Goal: Check status: Check status

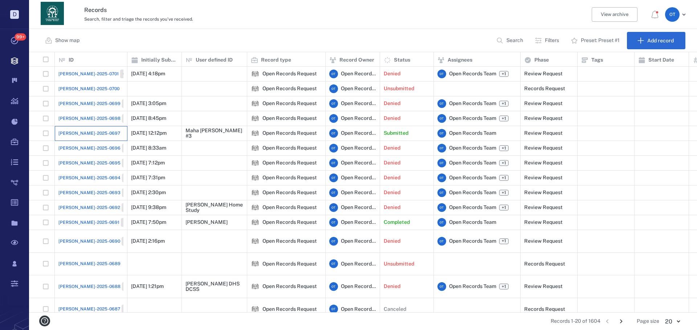
click at [91, 137] on div "[PERSON_NAME]-2025-0697" at bounding box center [90, 133] width 65 height 15
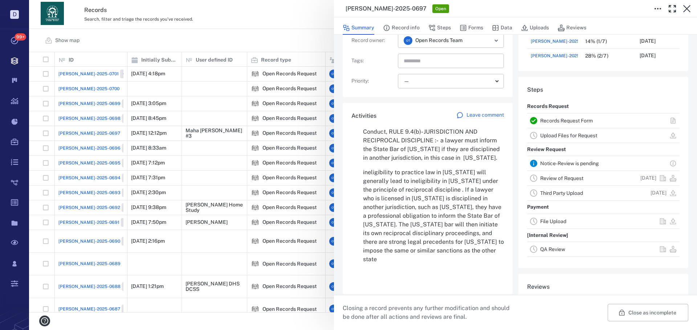
scroll to position [689, 0]
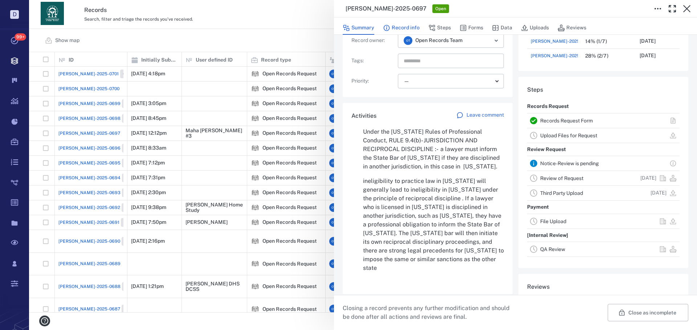
click at [410, 25] on button "Record info" at bounding box center [401, 28] width 37 height 14
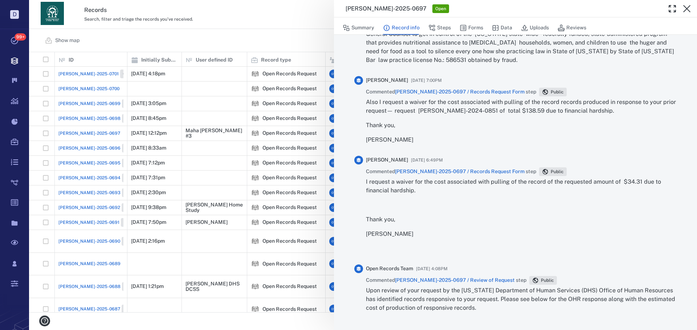
scroll to position [1125, 0]
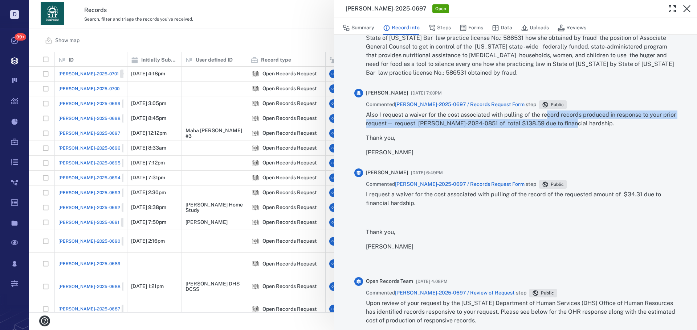
drag, startPoint x: 581, startPoint y: 123, endPoint x: 547, endPoint y: 120, distance: 33.9
click at [547, 119] on p "Also I request a waiver for the cost associated with pulling of the record reco…" at bounding box center [521, 119] width 311 height 17
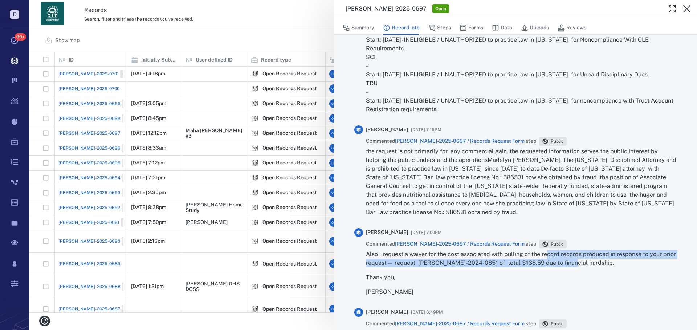
scroll to position [979, 0]
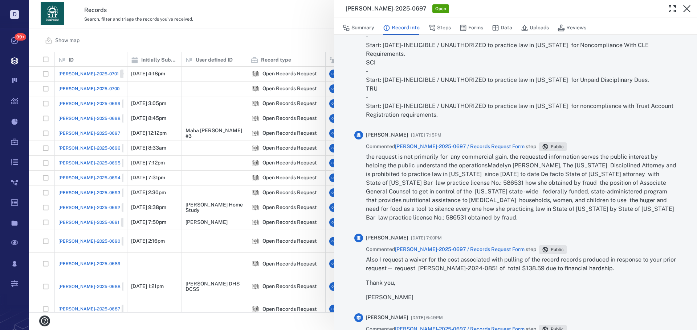
click at [476, 211] on p "the request is not primarily for any commercial gain. the requested information…" at bounding box center [521, 188] width 311 height 70
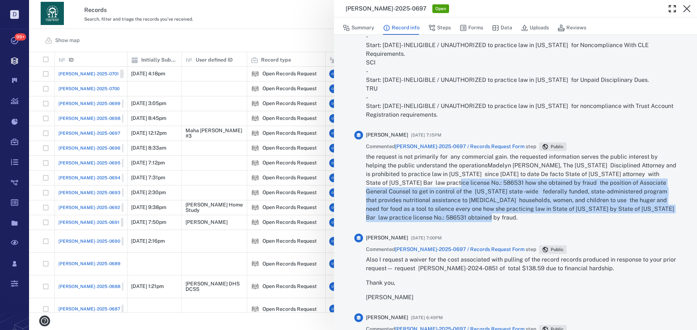
drag, startPoint x: 468, startPoint y: 214, endPoint x: 439, endPoint y: 178, distance: 46.2
click at [438, 181] on p "the request is not primarily for any commercial gain. the requested information…" at bounding box center [521, 188] width 311 height 70
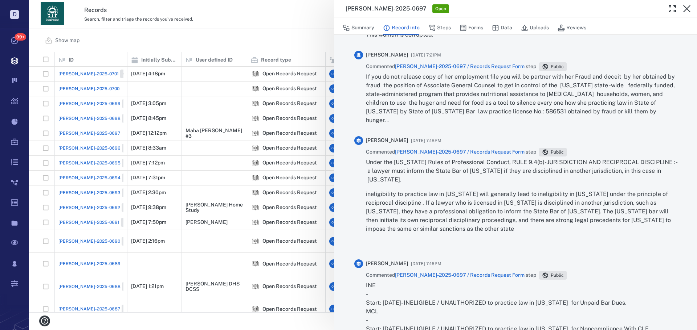
scroll to position [689, 0]
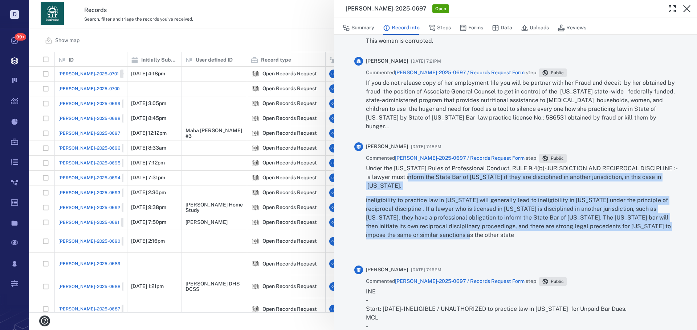
drag, startPoint x: 467, startPoint y: 233, endPoint x: 410, endPoint y: 138, distance: 110.4
click at [412, 175] on div "Under the [US_STATE] Rules of Professional Conduct, RULE 9.4(b)- JURISDICTION A…" at bounding box center [521, 209] width 311 height 90
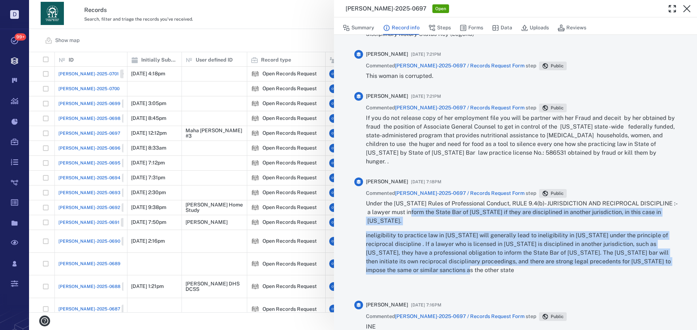
scroll to position [653, 0]
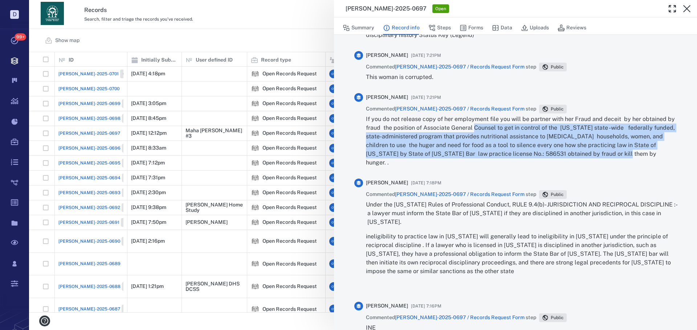
drag, startPoint x: 614, startPoint y: 161, endPoint x: 457, endPoint y: 133, distance: 159.5
click at [465, 136] on p "If you do not release copy of her employment file you will be partner with her …" at bounding box center [521, 141] width 311 height 52
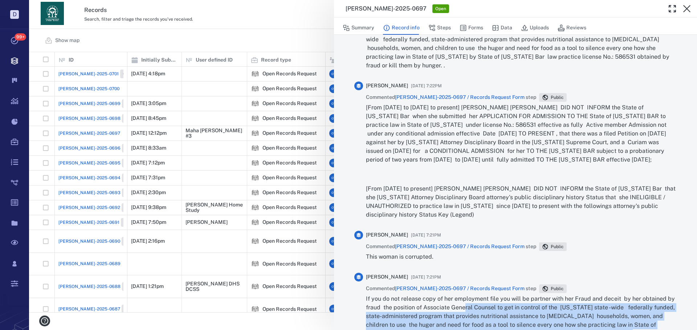
scroll to position [472, 0]
drag, startPoint x: 470, startPoint y: 226, endPoint x: 473, endPoint y: 181, distance: 45.1
click at [472, 181] on div "[From [DATE] to [DATE] to present] [PERSON_NAME] [PERSON_NAME] DID NOT INFORM t…" at bounding box center [521, 163] width 311 height 116
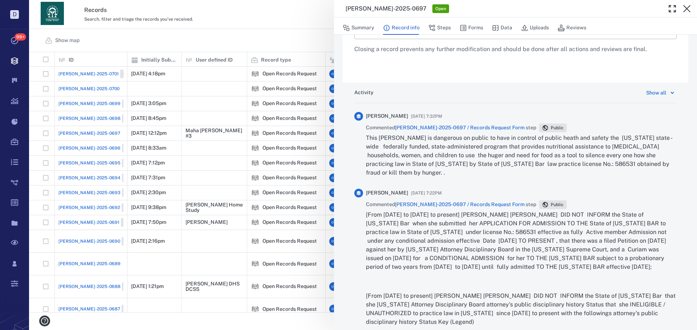
scroll to position [363, 0]
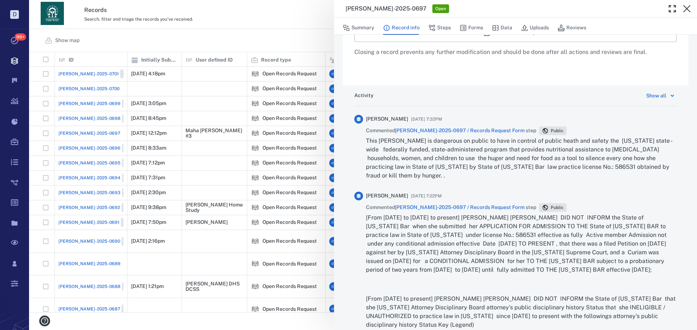
click at [272, 36] on div "[PERSON_NAME]-2025-0697 Open Summary Record info Steps Forms Data Uploads Revie…" at bounding box center [362, 165] width 667 height 330
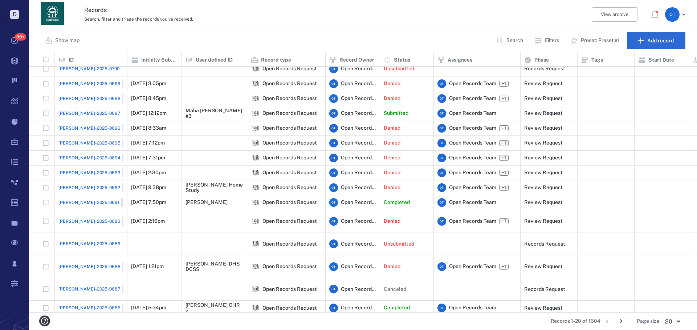
scroll to position [57, 0]
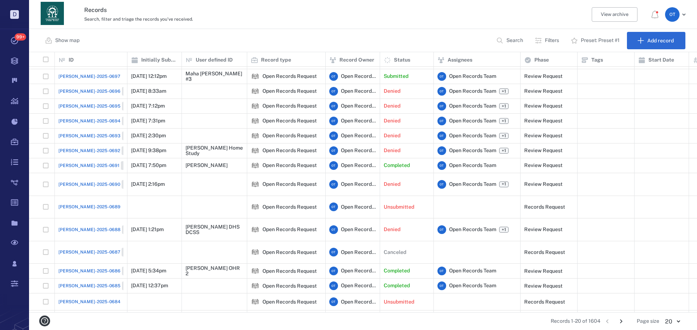
click at [80, 74] on span "[PERSON_NAME]-2025-0697" at bounding box center [89, 76] width 62 height 7
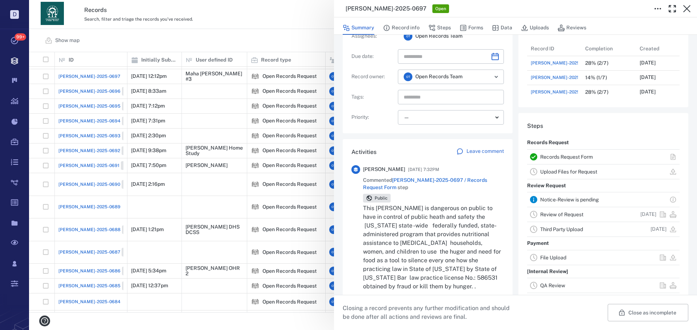
scroll to position [36, 0]
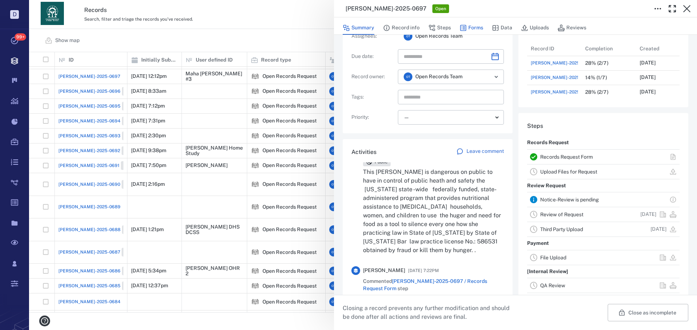
click at [478, 22] on button "Forms" at bounding box center [471, 28] width 24 height 14
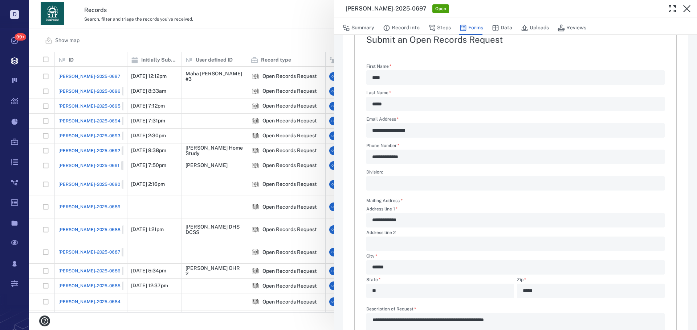
type textarea "*"
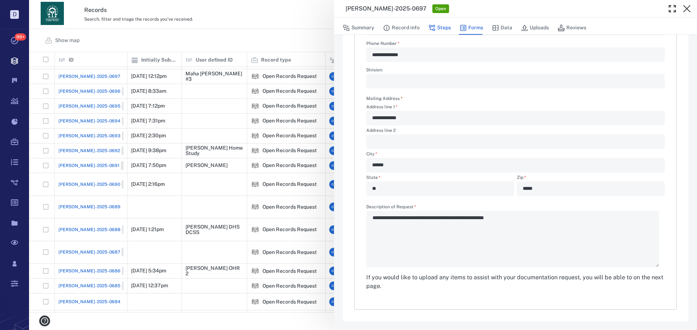
click at [441, 28] on button "Steps" at bounding box center [439, 28] width 22 height 14
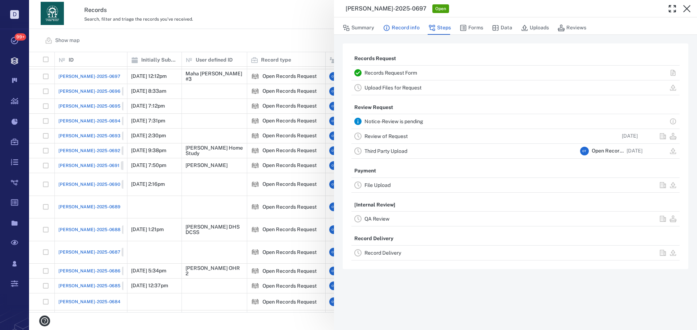
click at [410, 34] on button "Record info" at bounding box center [401, 28] width 37 height 14
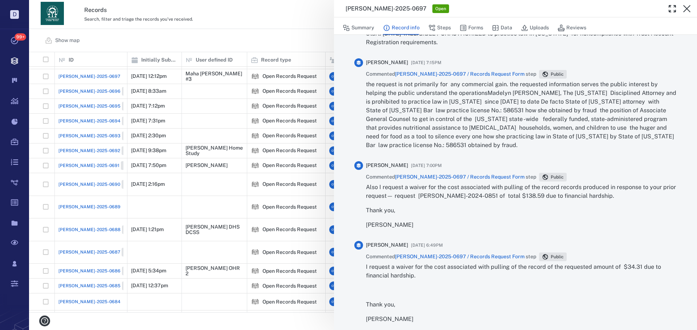
scroll to position [1016, 0]
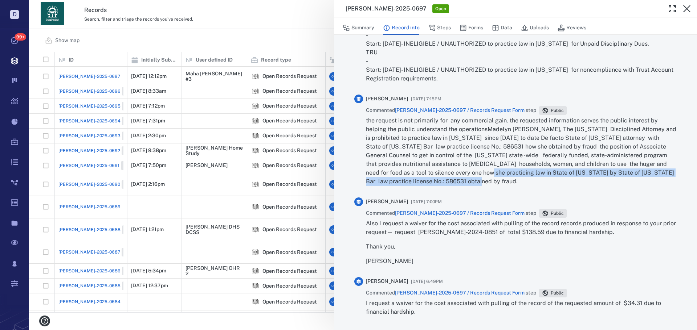
drag, startPoint x: 460, startPoint y: 182, endPoint x: 478, endPoint y: 182, distance: 17.4
click at [478, 178] on p "the request is not primarily for any commercial gain. the requested information…" at bounding box center [521, 151] width 311 height 70
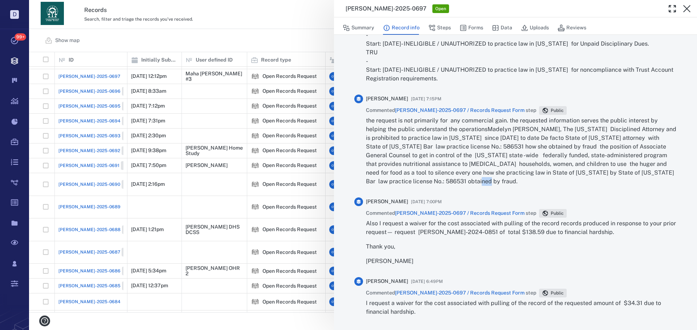
click at [475, 189] on div "the request is not primarily for any commercial gain. the requested information…" at bounding box center [521, 153] width 311 height 75
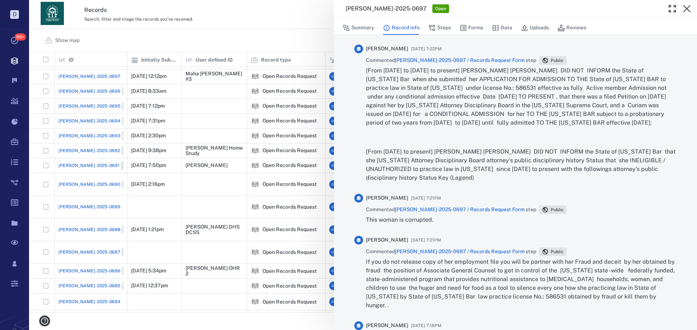
scroll to position [508, 0]
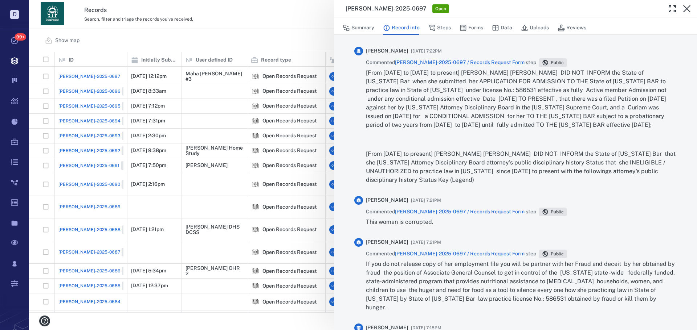
click at [275, 36] on div "[PERSON_NAME]-2025-0697 Open Summary Record info Steps Forms Data Uploads Revie…" at bounding box center [362, 165] width 667 height 330
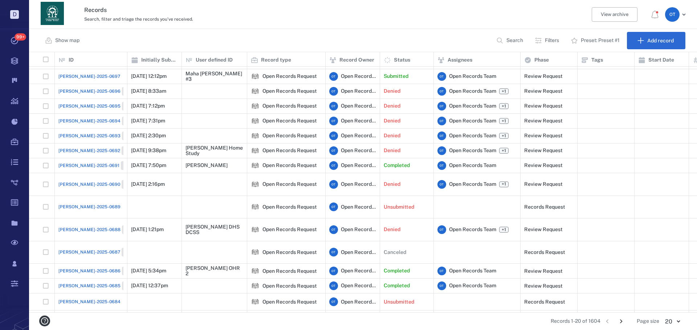
click at [280, 42] on div "Show map Search Filters Preset: Preset #1 Add record" at bounding box center [362, 40] width 667 height 23
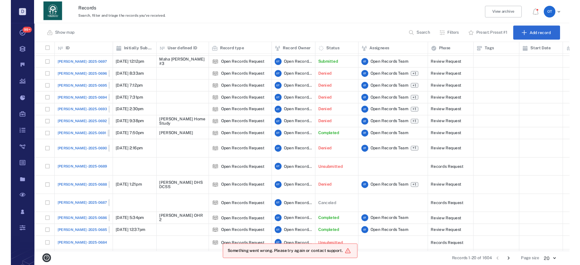
scroll to position [190, 546]
